Goal: Task Accomplishment & Management: Use online tool/utility

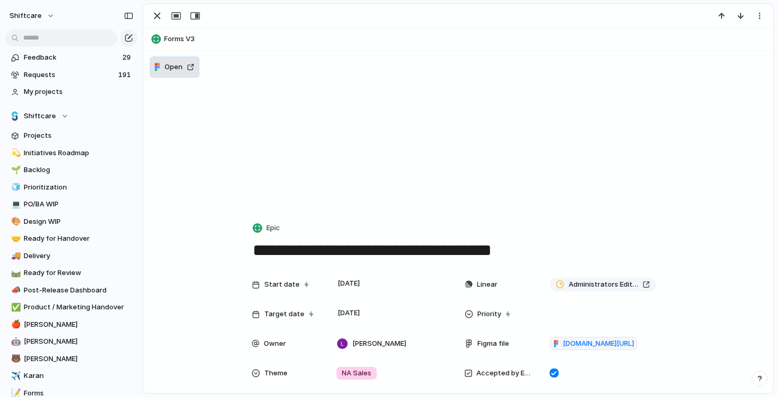
click at [180, 71] on span "Open" at bounding box center [174, 67] width 18 height 11
click at [172, 67] on span "Open" at bounding box center [174, 67] width 18 height 11
